Goal: Task Accomplishment & Management: Use online tool/utility

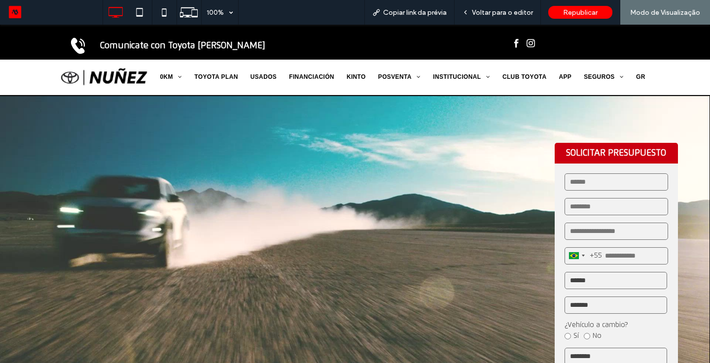
click at [176, 52] on div "Comunicate con Toyota [PERSON_NAME]" at bounding box center [227, 42] width 337 height 25
click at [187, 46] on strong "Comunicate con Toyota [PERSON_NAME]" at bounding box center [182, 45] width 165 height 9
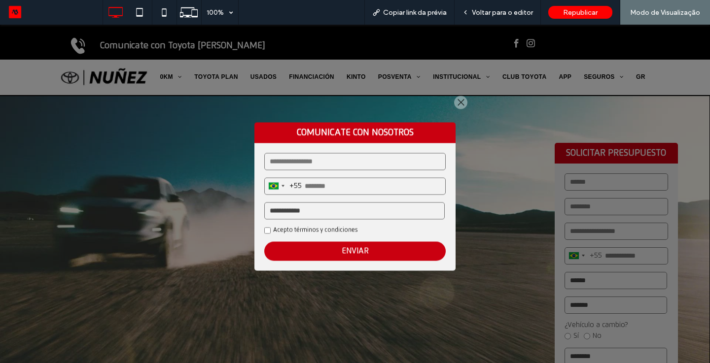
click at [290, 213] on select "**********" at bounding box center [354, 210] width 180 height 17
click at [321, 86] on div at bounding box center [355, 194] width 710 height 339
click at [454, 98] on div "Share by: COMUNICATE CON NOSOTROS [GEOGRAPHIC_DATA] +55 +55 244 results found […" at bounding box center [355, 194] width 237 height 209
click at [459, 99] on div at bounding box center [460, 102] width 13 height 13
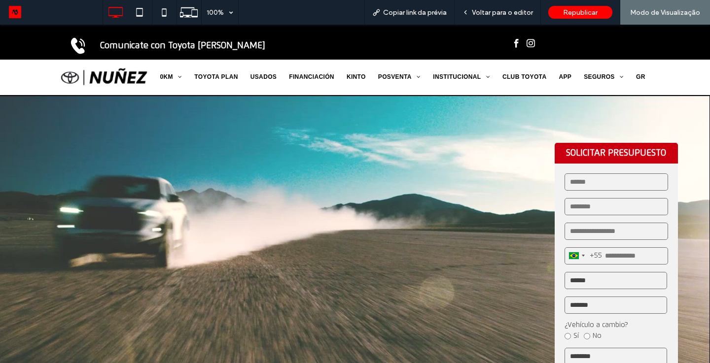
click at [494, 149] on video at bounding box center [355, 295] width 710 height 399
drag, startPoint x: 494, startPoint y: 150, endPoint x: 491, endPoint y: 318, distance: 167.7
click at [492, 318] on video at bounding box center [355, 295] width 710 height 399
click at [487, 248] on video at bounding box center [355, 295] width 710 height 399
click at [488, 17] on div "Voltar para o editor" at bounding box center [498, 12] width 86 height 25
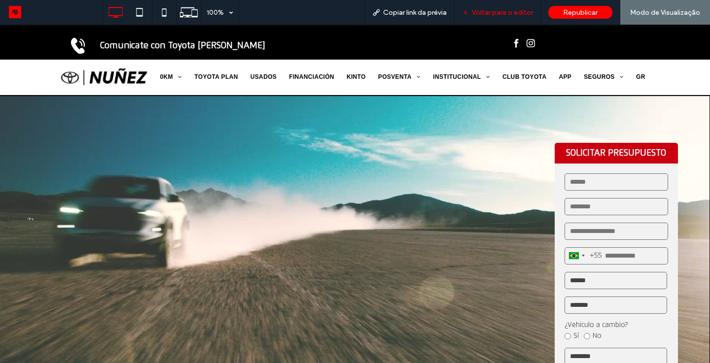
click at [493, 11] on span "Voltar para o editor" at bounding box center [502, 12] width 61 height 8
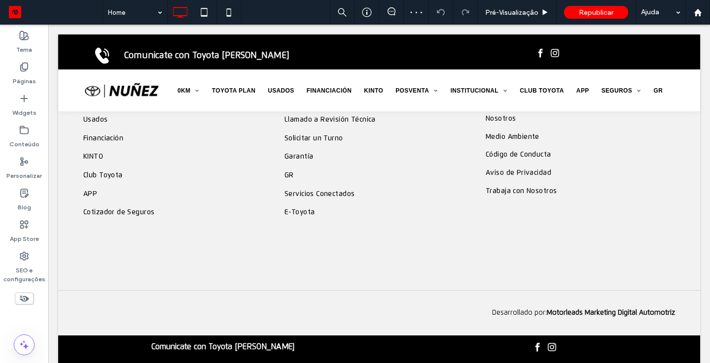
scroll to position [1780, 0]
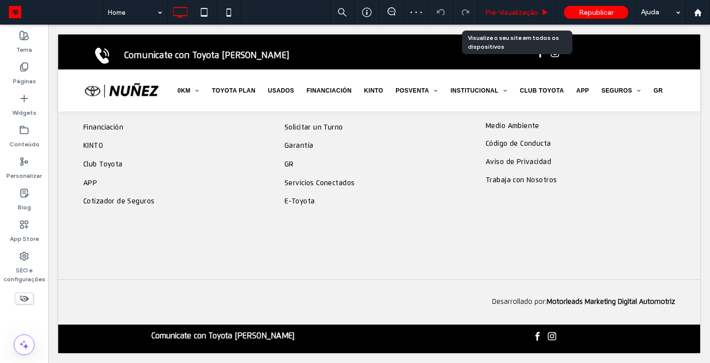
click at [514, 9] on span "Pré-Visualizaçāo" at bounding box center [511, 12] width 53 height 8
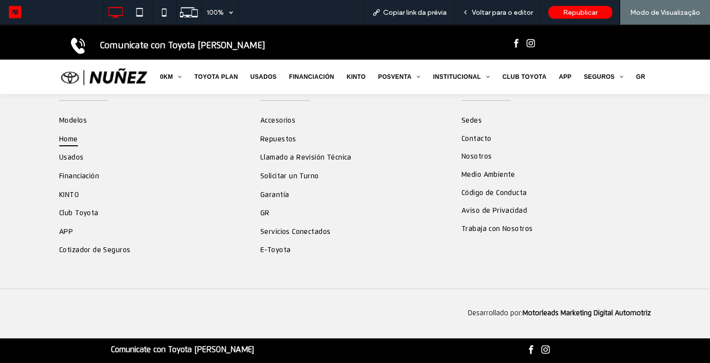
scroll to position [1736, 0]
click at [204, 347] on strong "Comunicate con Toyota [PERSON_NAME]" at bounding box center [182, 350] width 143 height 8
click at [689, 238] on div "ACCESOS Modelos Home Usados Financiación [GEOGRAPHIC_DATA] Club Toyota APP Coti…" at bounding box center [355, 173] width 710 height 232
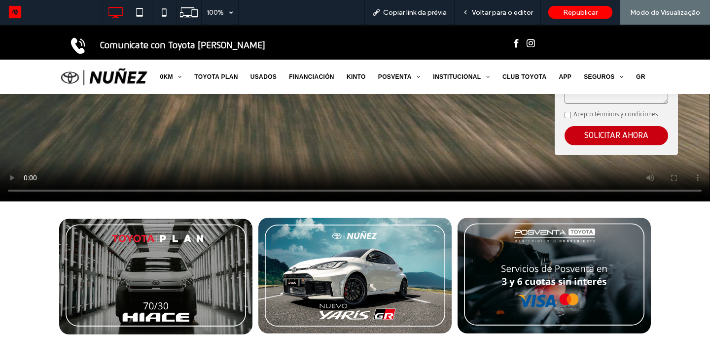
scroll to position [0, 0]
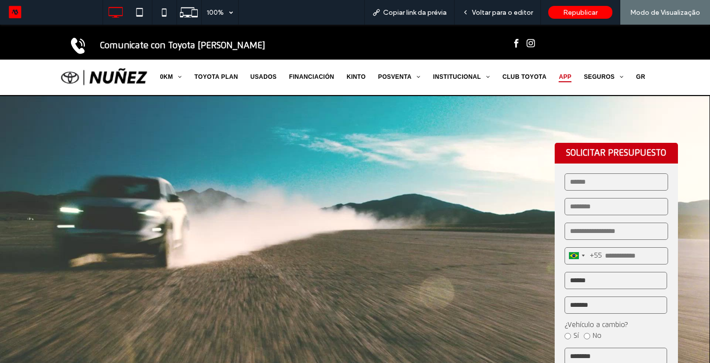
click at [568, 78] on span "APP" at bounding box center [565, 76] width 13 height 11
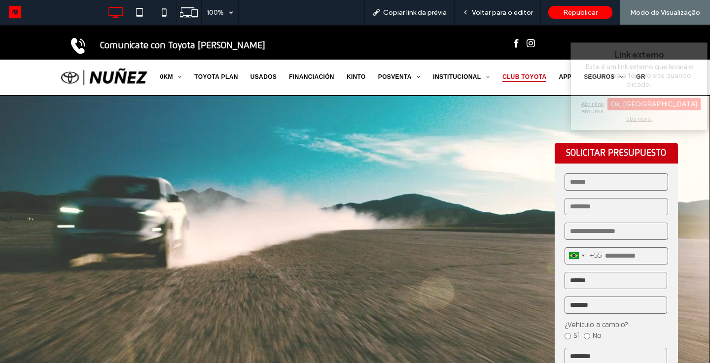
click at [534, 77] on span "CLUB TOYOTA" at bounding box center [524, 76] width 44 height 11
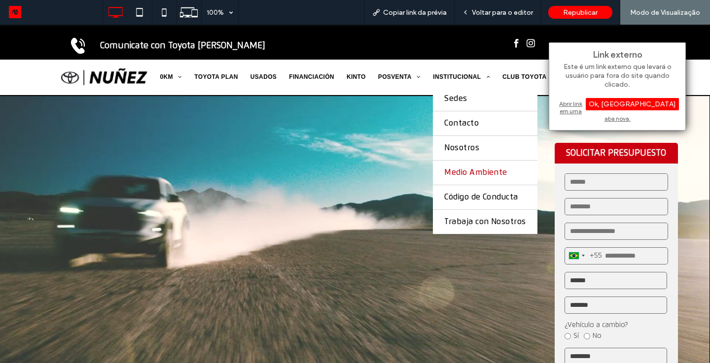
drag, startPoint x: 471, startPoint y: 175, endPoint x: 471, endPoint y: 200, distance: 24.7
click at [471, 175] on span "Medio Ambiente" at bounding box center [475, 172] width 63 height 9
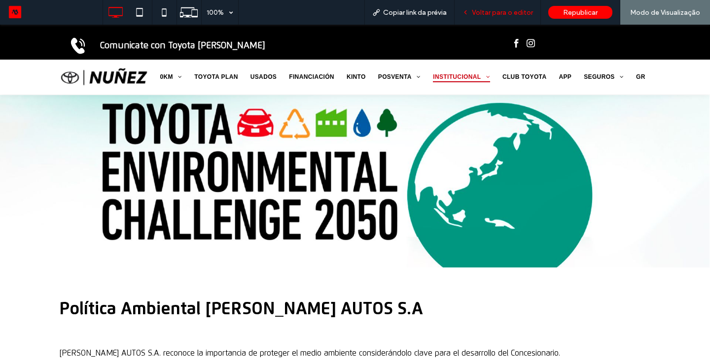
click at [471, 17] on div "Voltar para o editor" at bounding box center [498, 12] width 86 height 25
click at [478, 9] on span "Voltar para o editor" at bounding box center [502, 12] width 61 height 8
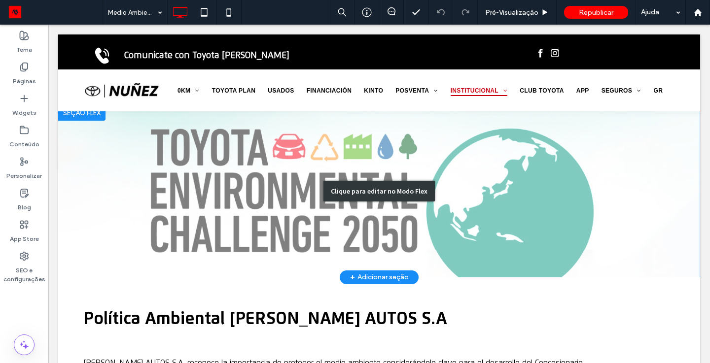
click at [400, 205] on div "Clique para editar no Modo Flex" at bounding box center [379, 191] width 642 height 173
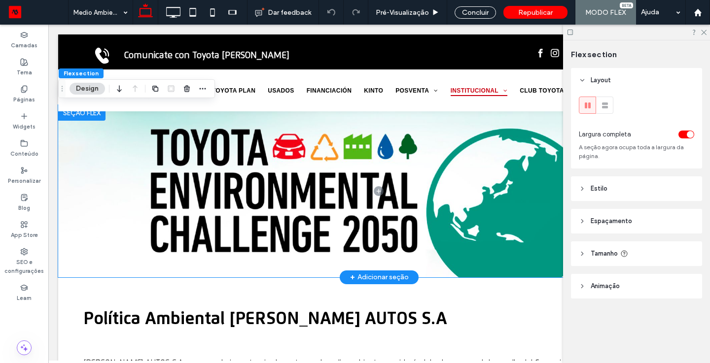
click at [400, 203] on span at bounding box center [378, 191] width 641 height 173
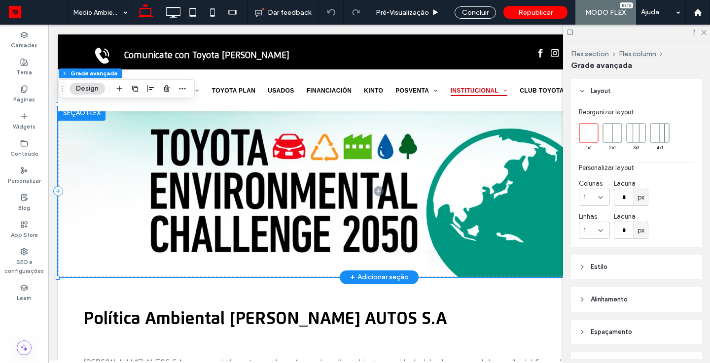
click at [400, 203] on span at bounding box center [378, 191] width 641 height 173
click at [91, 91] on button "Design" at bounding box center [88, 89] width 36 height 12
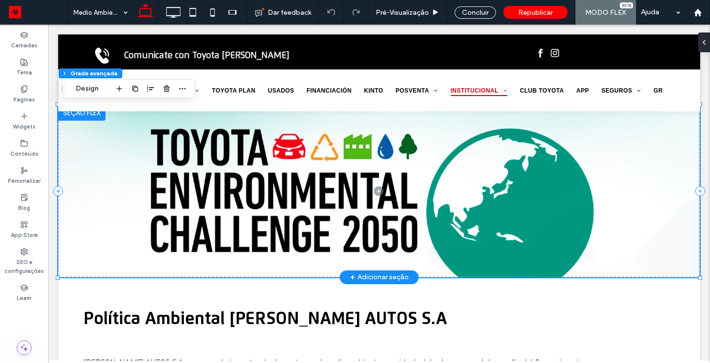
click at [142, 194] on span at bounding box center [378, 191] width 641 height 173
click at [86, 128] on span at bounding box center [378, 191] width 641 height 173
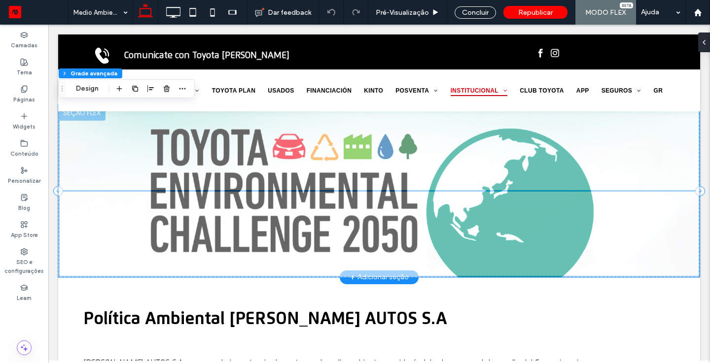
click at [48, 25] on span at bounding box center [48, 25] width 0 height 0
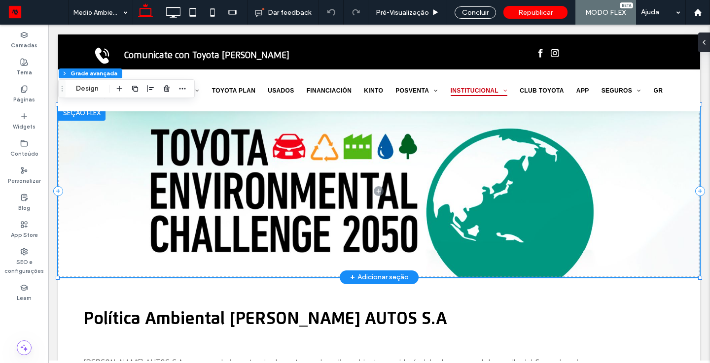
click at [220, 139] on span at bounding box center [378, 191] width 641 height 173
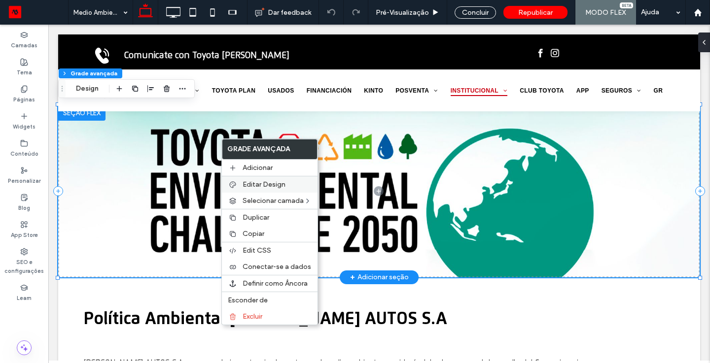
click at [287, 181] on label "Editar Design" at bounding box center [277, 184] width 69 height 8
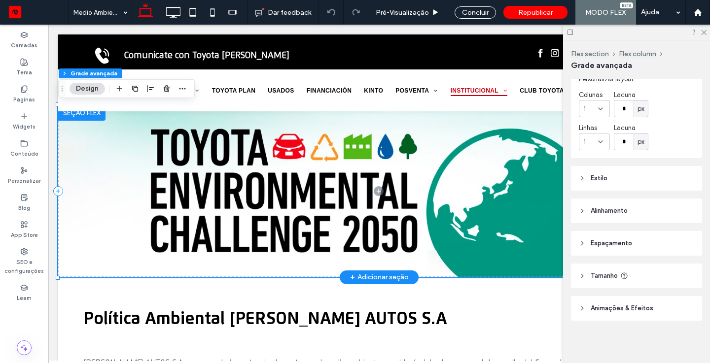
click at [605, 279] on span "Tamanho" at bounding box center [604, 276] width 27 height 10
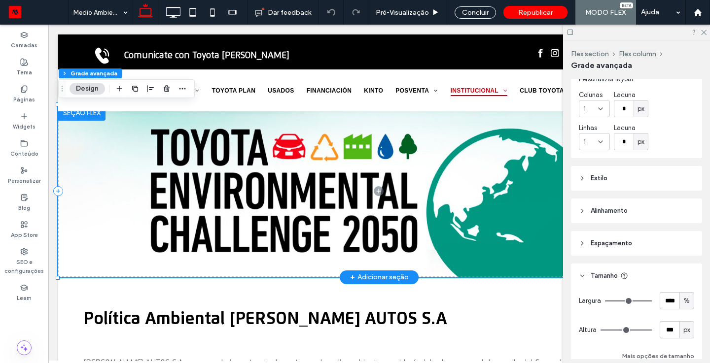
click at [635, 247] on header "Espaçamento" at bounding box center [636, 243] width 131 height 25
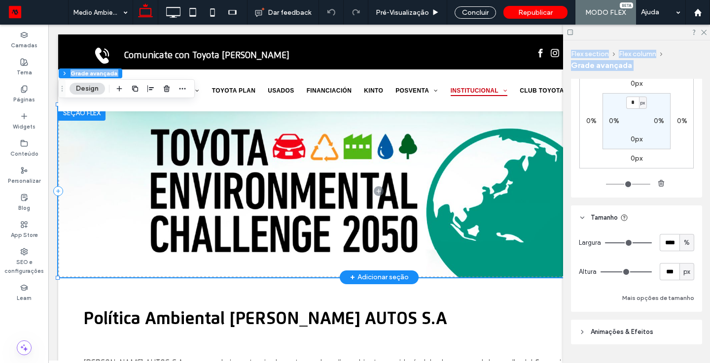
scroll to position [310, 0]
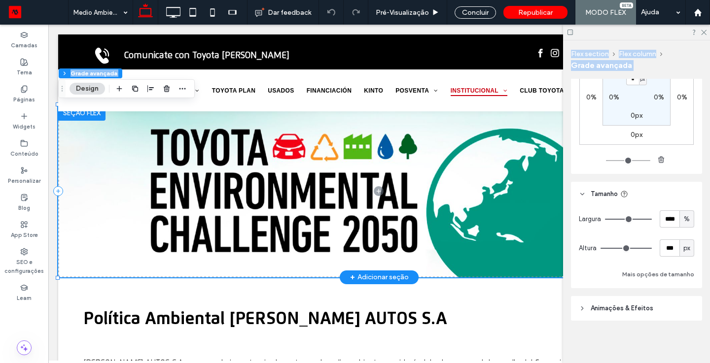
drag, startPoint x: 699, startPoint y: 250, endPoint x: 700, endPoint y: 370, distance: 119.8
click at [700, 363] on html ".wqwq-1{fill:#231f20;} .cls-1q, .cls-2q { fill-rule: evenodd; } .cls-2q { fill:…" at bounding box center [355, 181] width 710 height 363
click at [618, 302] on header "Animações & Efeitos" at bounding box center [636, 308] width 131 height 25
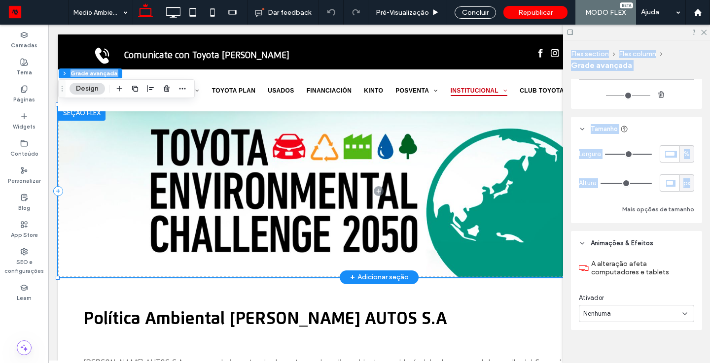
scroll to position [385, 0]
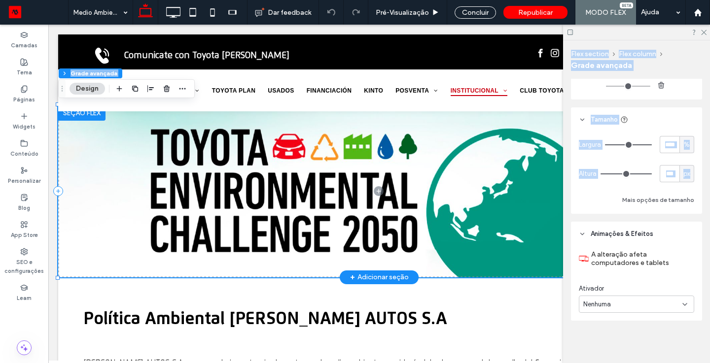
drag, startPoint x: 701, startPoint y: 288, endPoint x: 697, endPoint y: 388, distance: 99.7
click at [697, 363] on html ".wqwq-1{fill:#231f20;} .cls-1q, .cls-2q { fill-rule: evenodd; } .cls-2q { fill:…" at bounding box center [355, 181] width 710 height 363
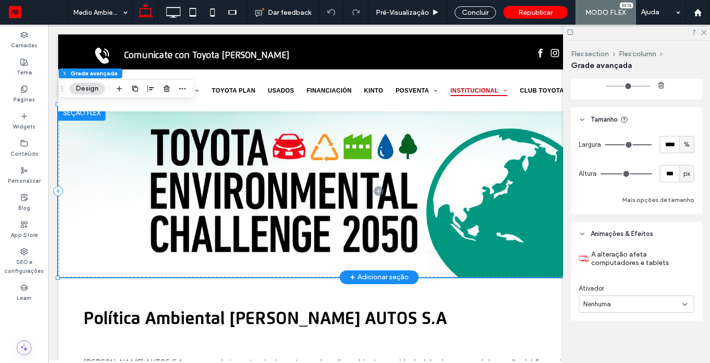
click at [680, 348] on div "Layout Reorganizar layout 1 x 1 2 x 1 3 x 1 4 x 1 Personalizar layout Colunas 1…" at bounding box center [640, 219] width 138 height 281
click at [704, 34] on icon at bounding box center [703, 32] width 6 height 6
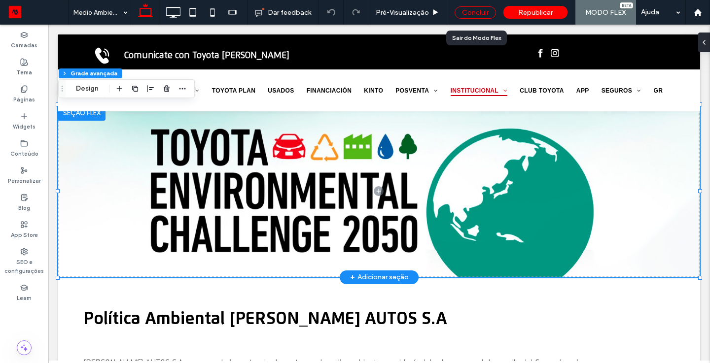
click at [464, 16] on div "Concluir" at bounding box center [475, 12] width 41 height 12
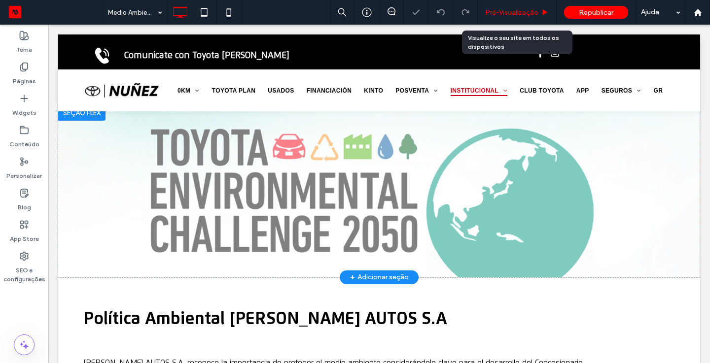
click at [525, 14] on span "Pré-Visualizaçāo" at bounding box center [511, 12] width 53 height 8
